Goal: Transaction & Acquisition: Subscribe to service/newsletter

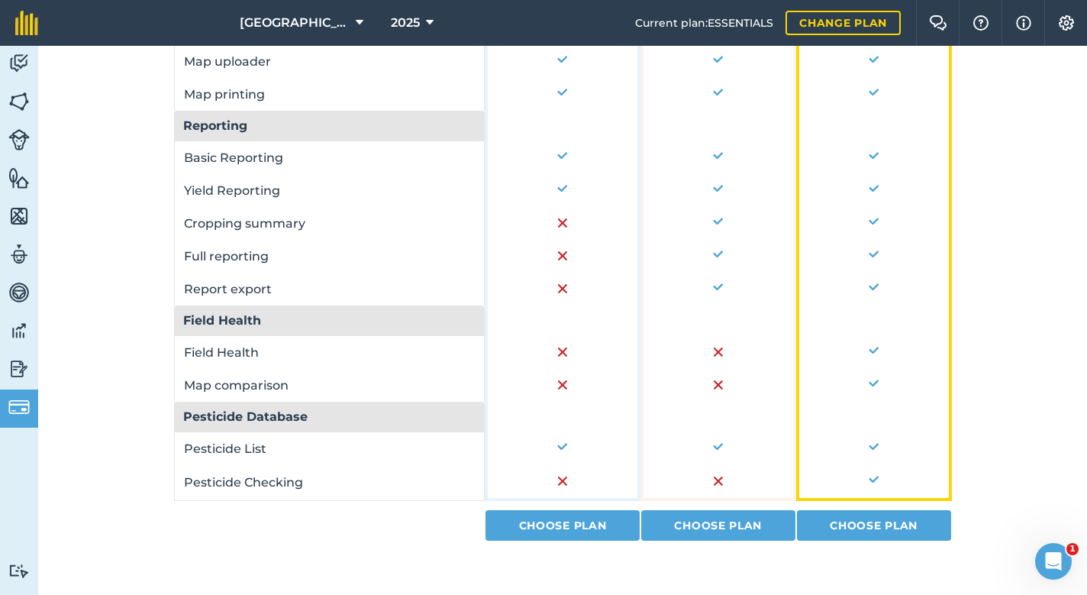
click at [15, 375] on img at bounding box center [18, 368] width 21 height 23
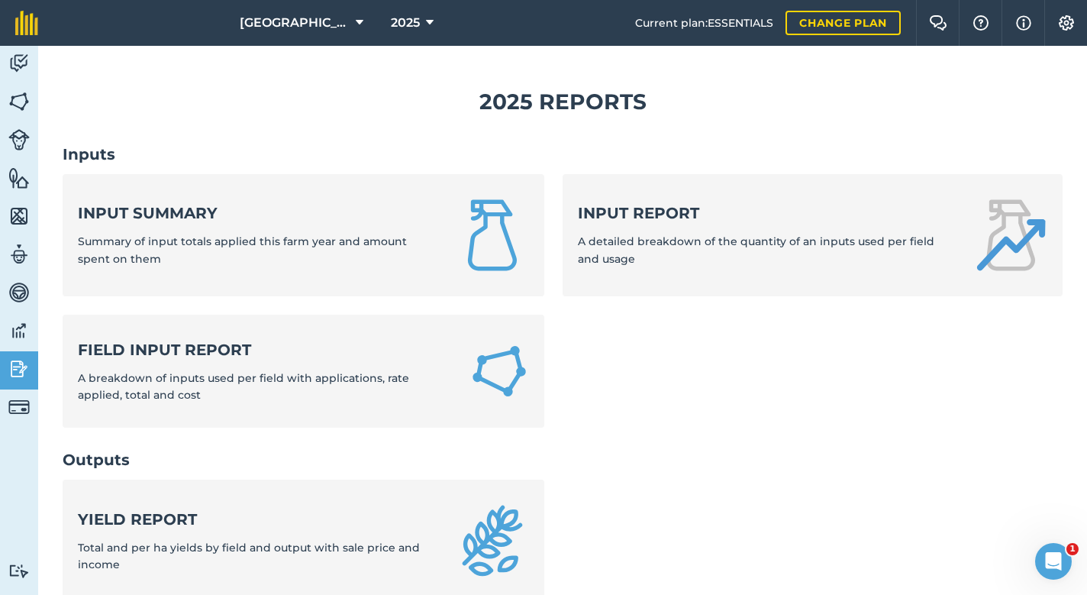
click at [21, 333] on img at bounding box center [18, 330] width 21 height 23
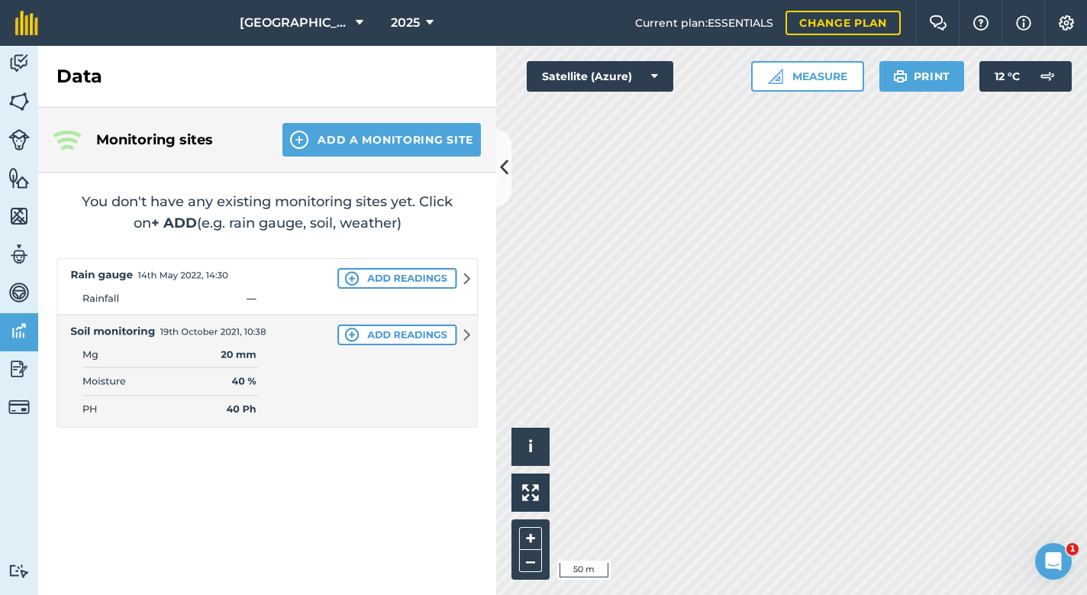
click at [24, 292] on img at bounding box center [18, 292] width 21 height 23
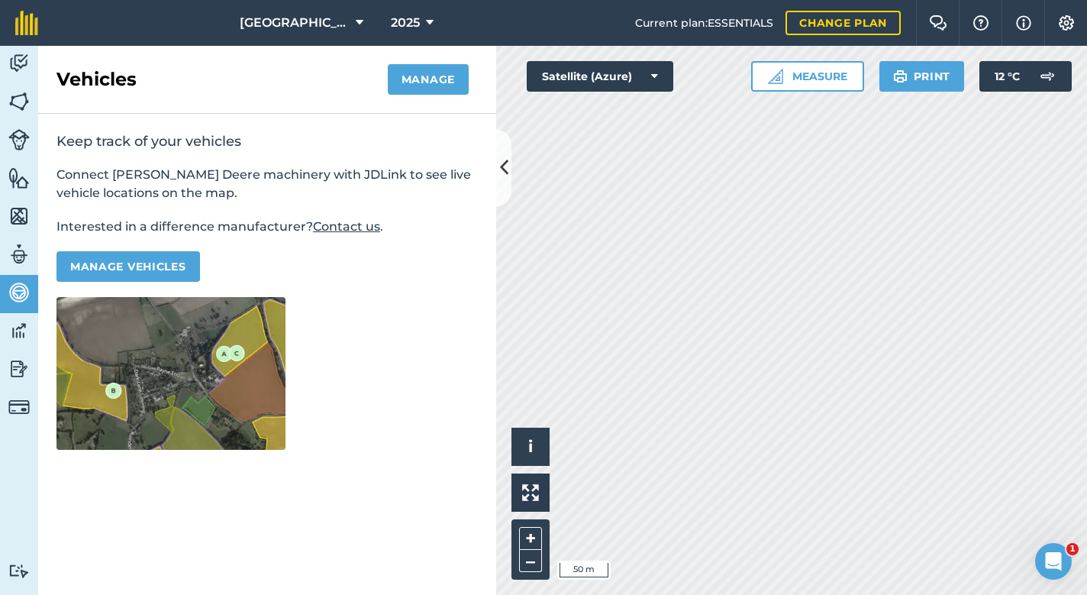
click at [20, 253] on img at bounding box center [18, 254] width 21 height 23
select select "MEMBER"
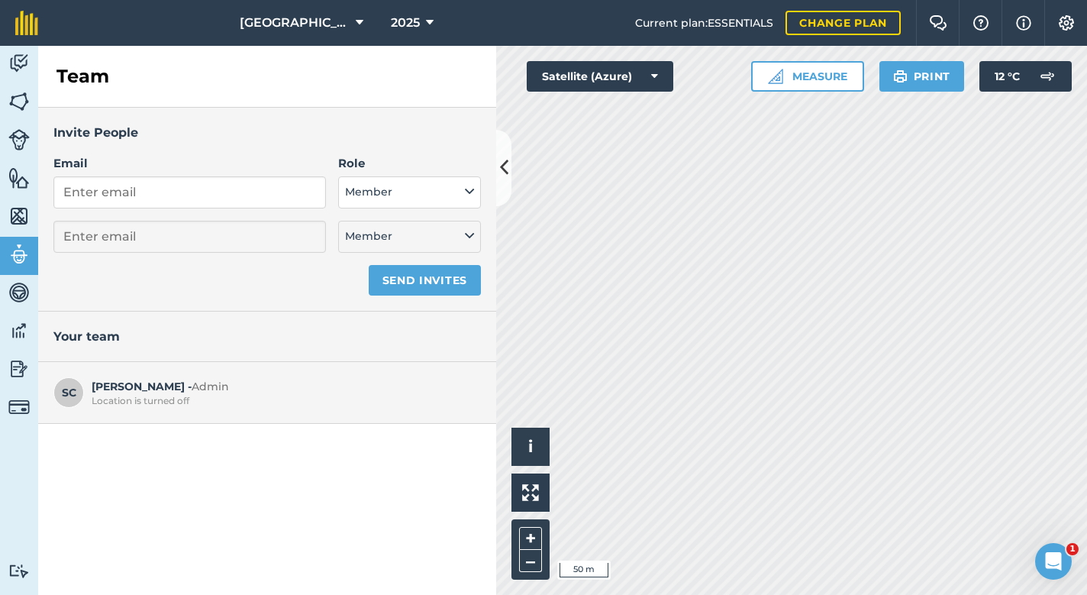
click at [20, 218] on img at bounding box center [18, 216] width 21 height 23
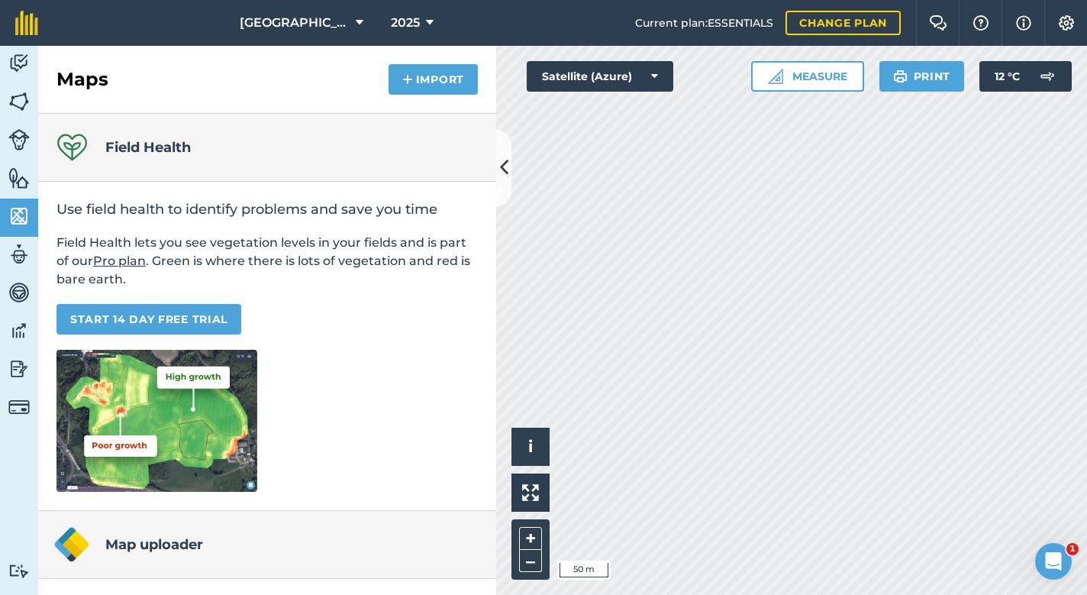
click at [18, 183] on img at bounding box center [18, 177] width 21 height 23
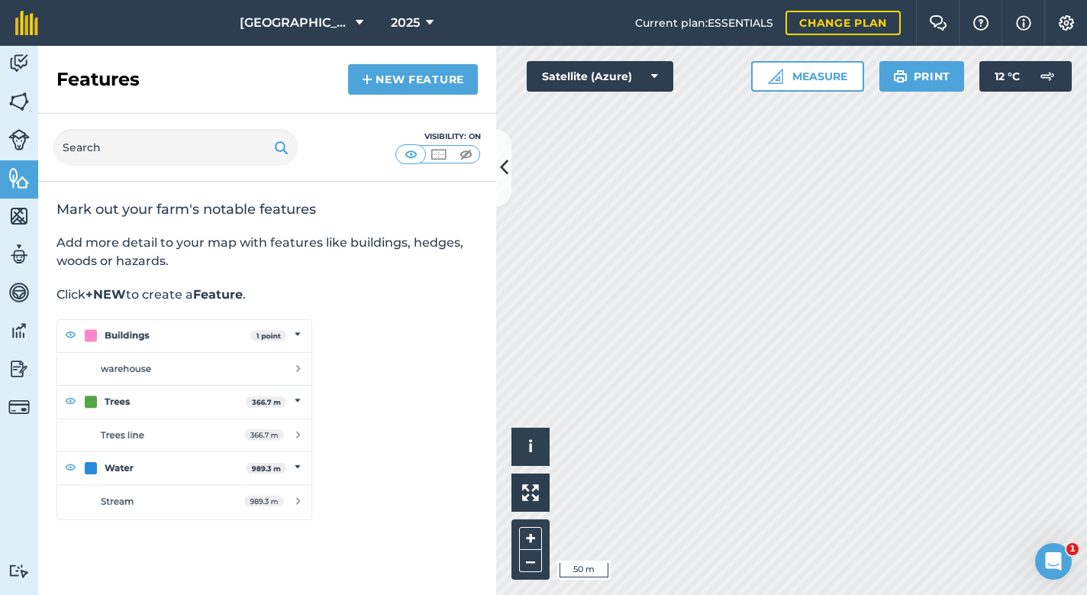
click at [17, 140] on img at bounding box center [18, 139] width 21 height 21
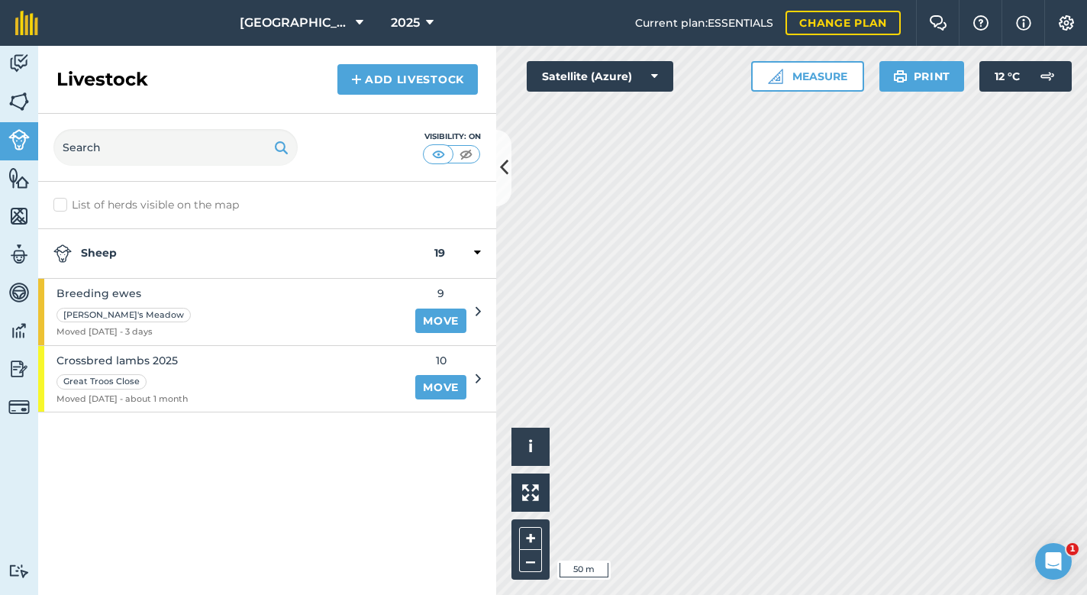
click at [137, 358] on span "Crossbred lambs 2025" at bounding box center [122, 360] width 131 height 17
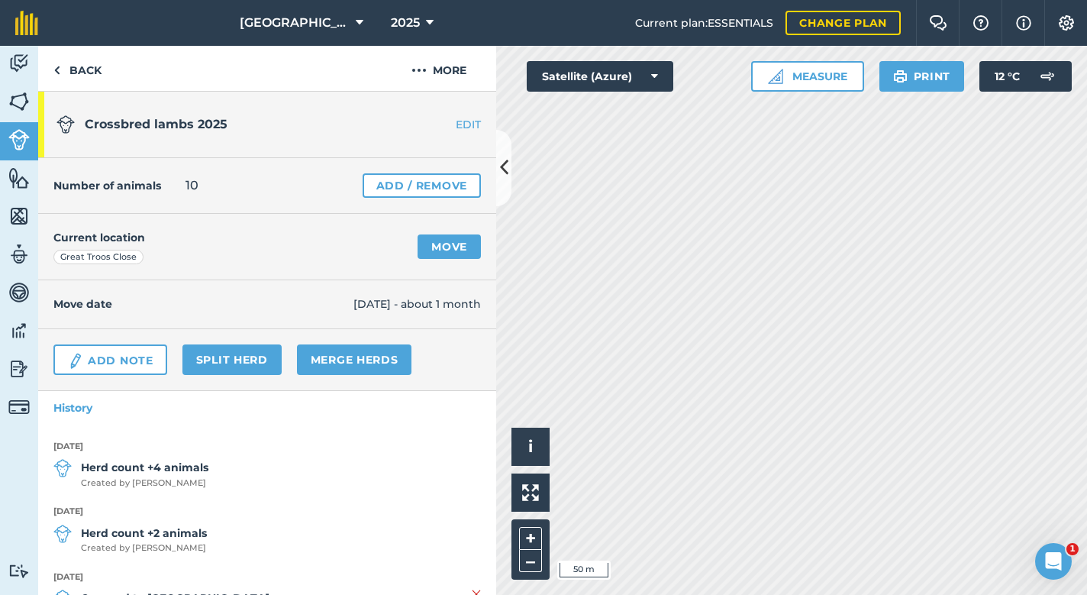
click at [226, 122] on h1 "Crossbred lambs 2025" at bounding box center [229, 125] width 344 height 50
click at [195, 125] on span "Crossbred lambs 2025" at bounding box center [156, 124] width 143 height 15
click at [470, 121] on link "EDIT" at bounding box center [448, 124] width 96 height 15
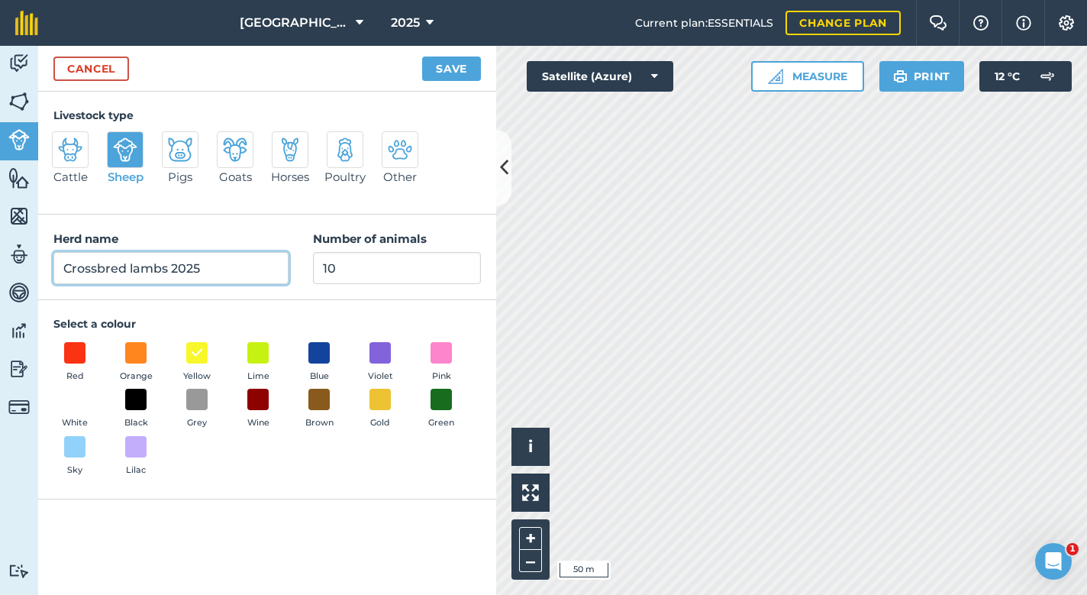
click at [205, 267] on input "Crossbred lambs 2025" at bounding box center [170, 268] width 235 height 32
type input "Crossbred lambs 2025 + Whiteface lambs Autumn 2024"
click at [451, 68] on button "Save" at bounding box center [451, 69] width 59 height 24
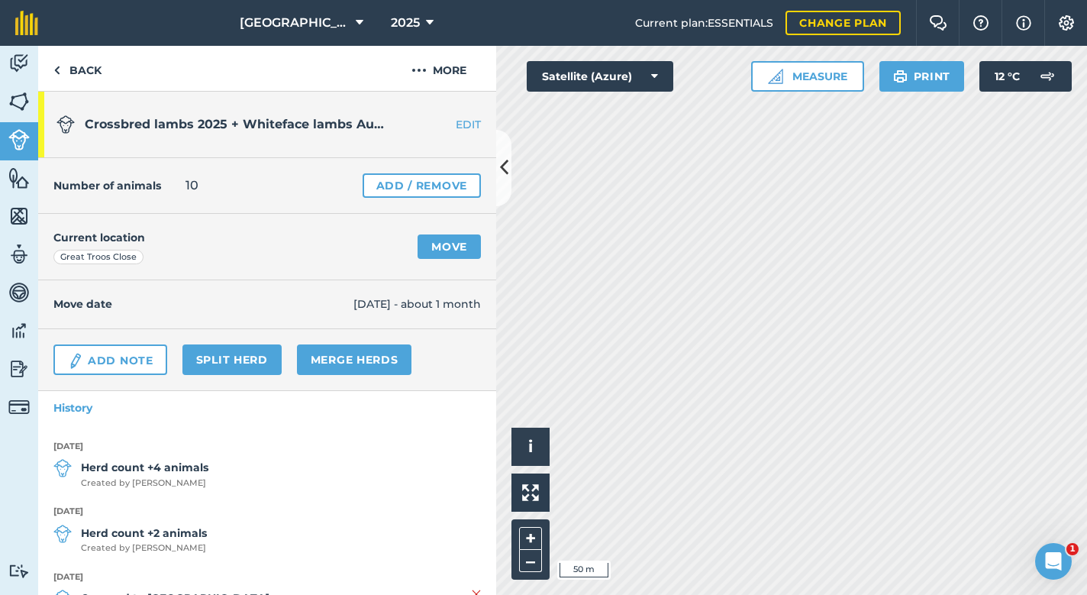
click at [415, 182] on link "Add / Remove" at bounding box center [422, 185] width 118 height 24
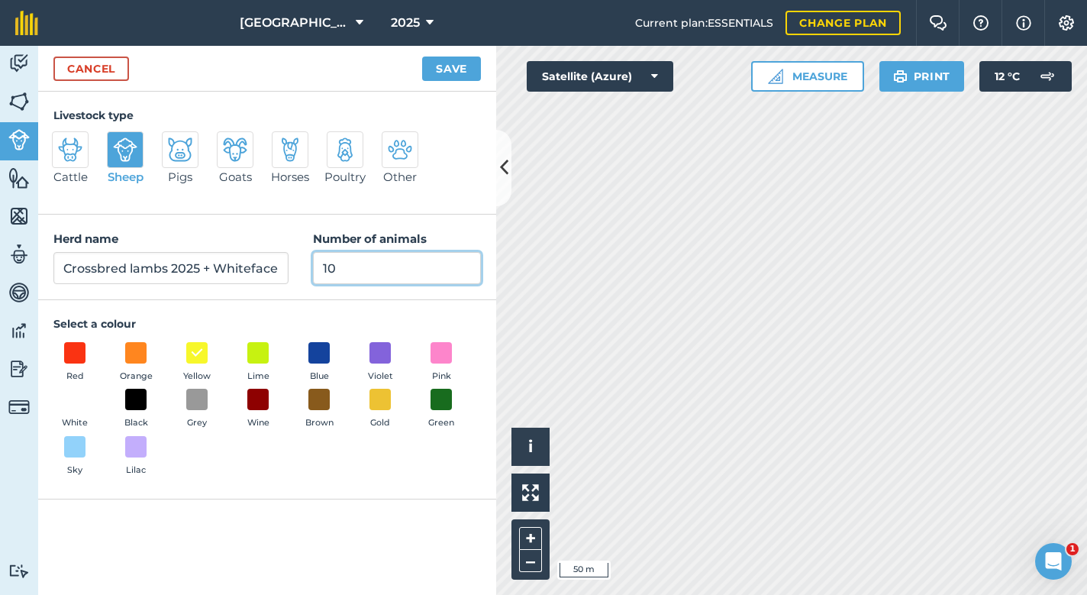
click at [350, 266] on input "10" at bounding box center [397, 268] width 168 height 32
type input "6"
type input "16"
click at [451, 68] on button "Save" at bounding box center [451, 69] width 59 height 24
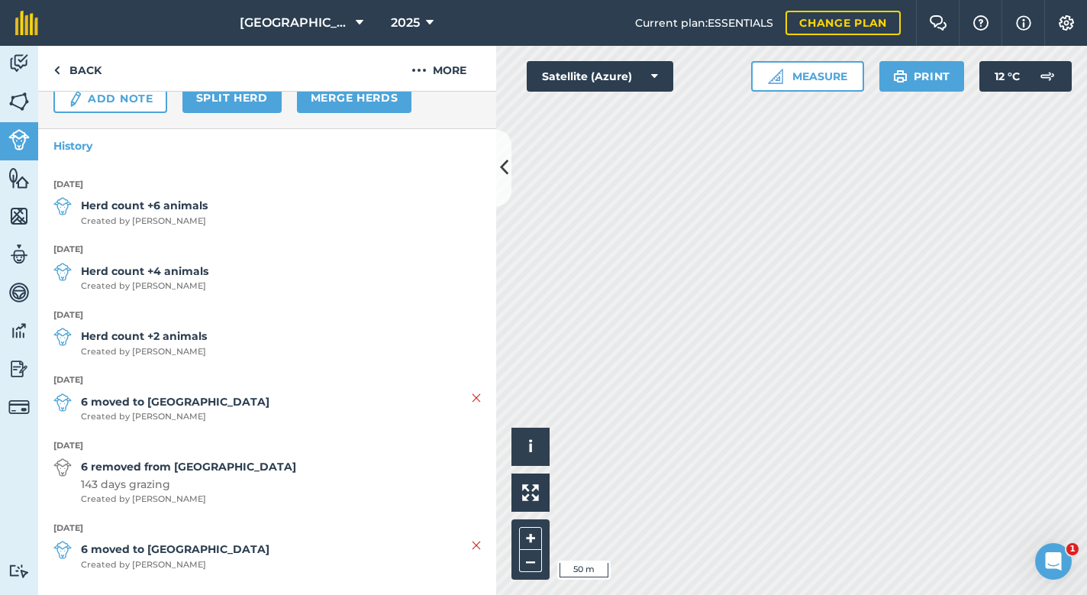
scroll to position [260, 0]
click at [873, 18] on link "Change plan" at bounding box center [843, 23] width 115 height 24
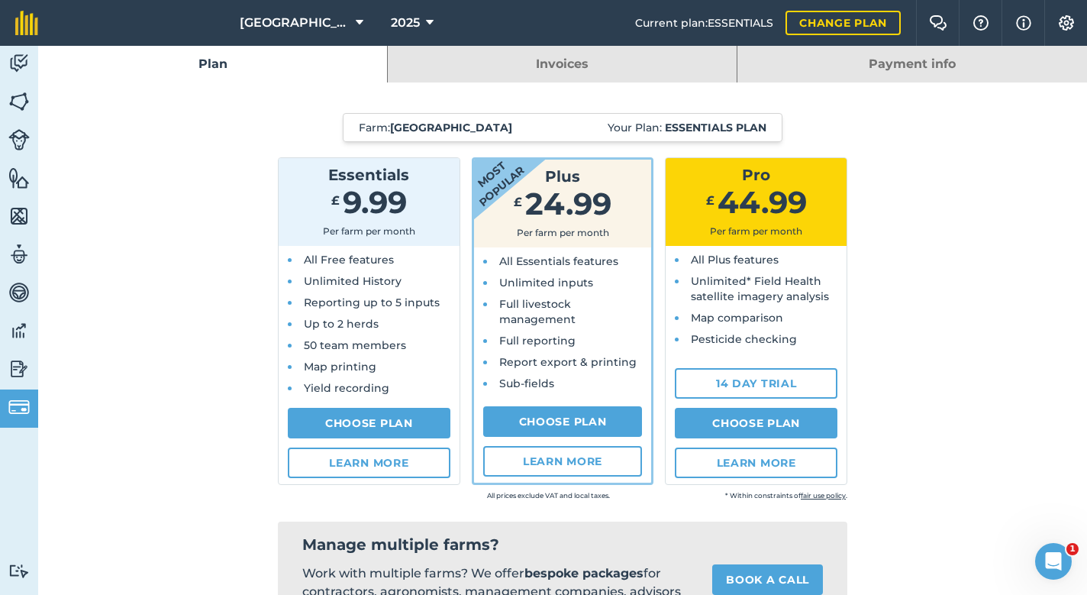
click at [546, 421] on link "Choose Plan" at bounding box center [563, 421] width 160 height 31
select select "c333f8ae-3c08-4337-b93a-84218057e287"
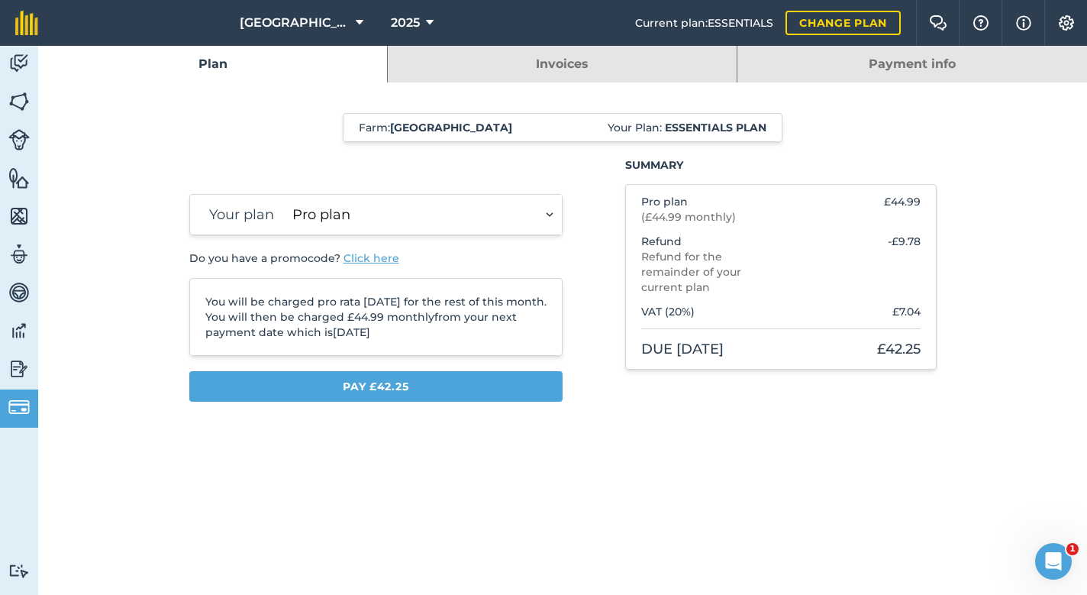
select select "c333f8ae-3c08-4337-b93a-84218057e287"
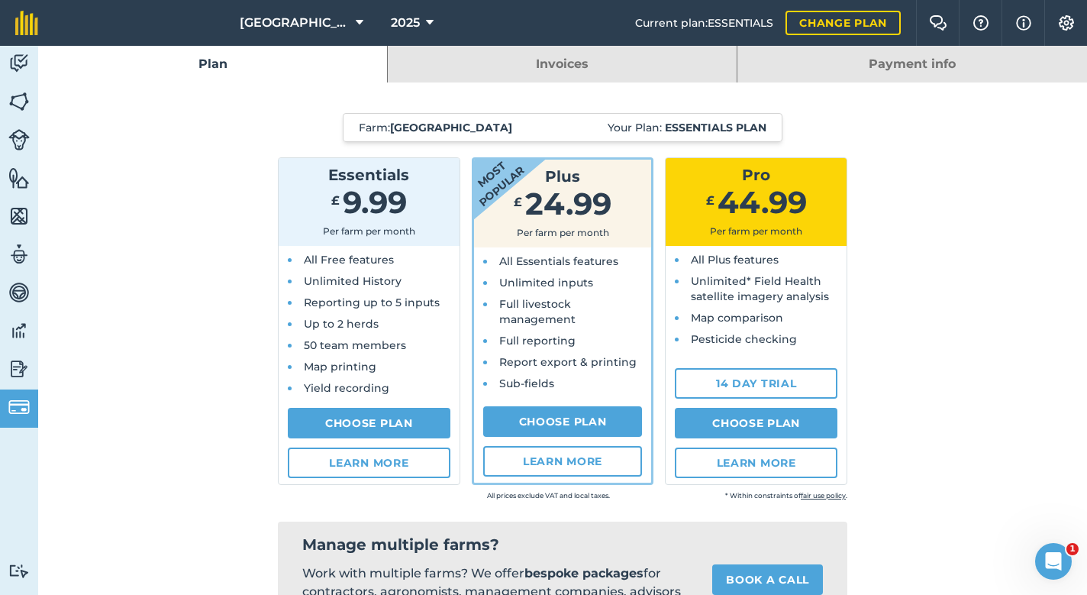
click at [525, 320] on span "Full livestock management" at bounding box center [537, 311] width 76 height 29
click at [548, 430] on link "Choose Plan" at bounding box center [563, 421] width 160 height 31
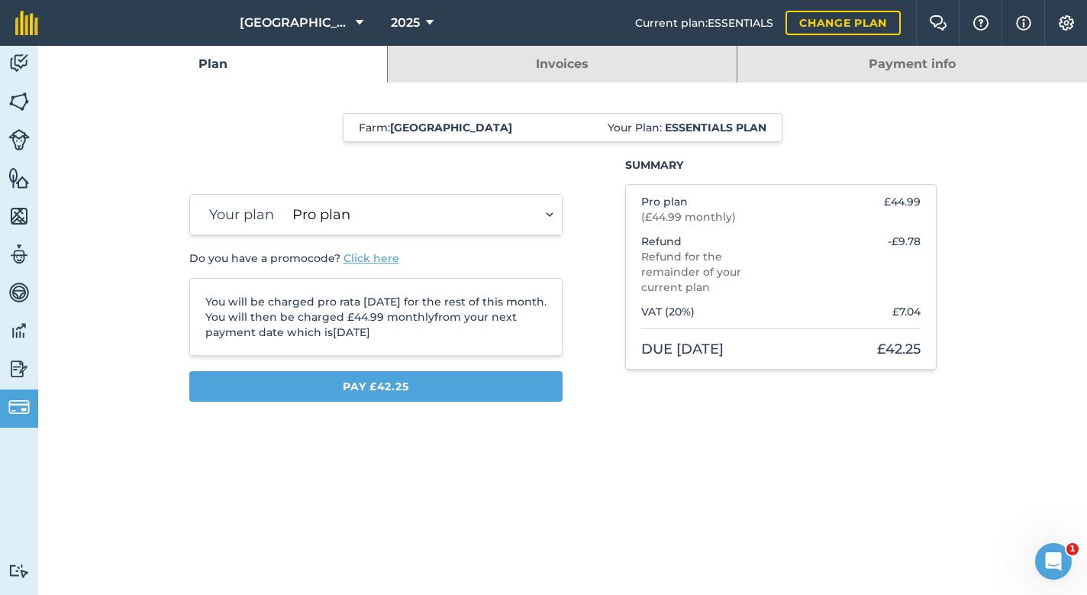
select select "9220acf7-288c-4cbd-b74c-53c24f79aa56"
click at [431, 386] on button "Pay £18.25" at bounding box center [376, 386] width 374 height 31
